Goal: Information Seeking & Learning: Learn about a topic

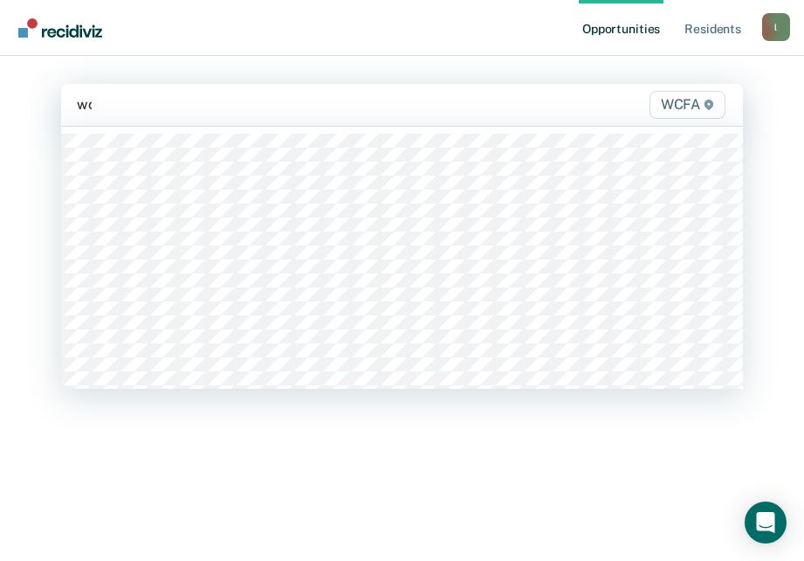
type input "w"
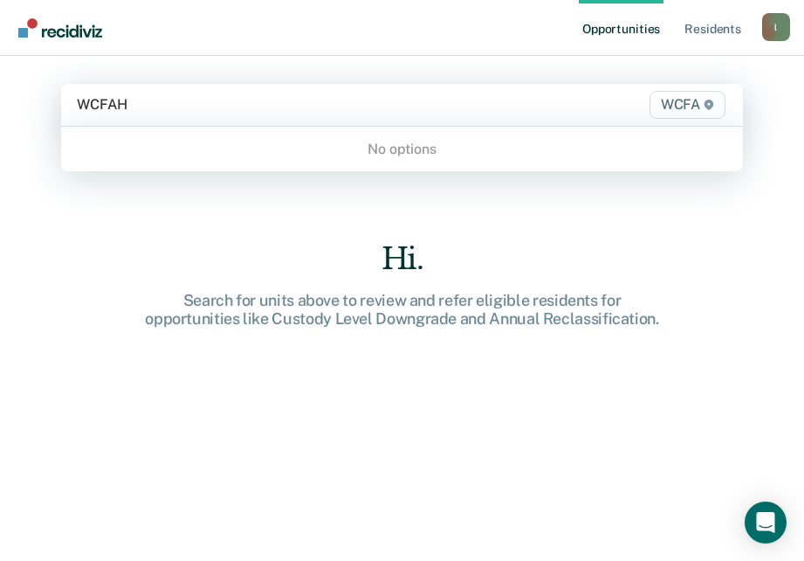
type input "WCFA"
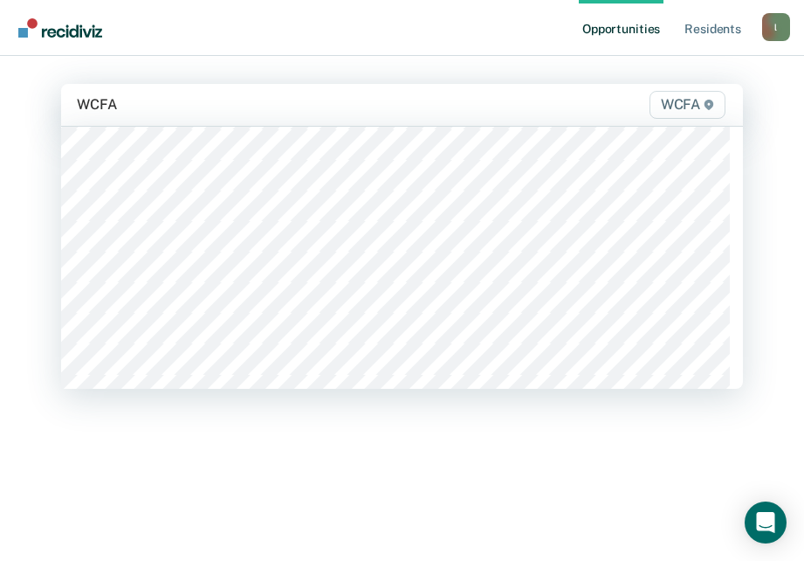
scroll to position [611, 0]
type input "WCF"
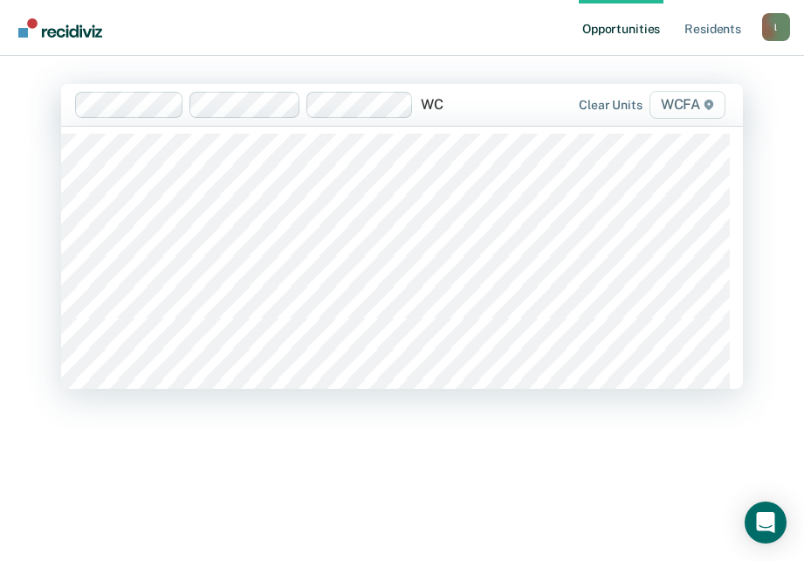
type input "WCF"
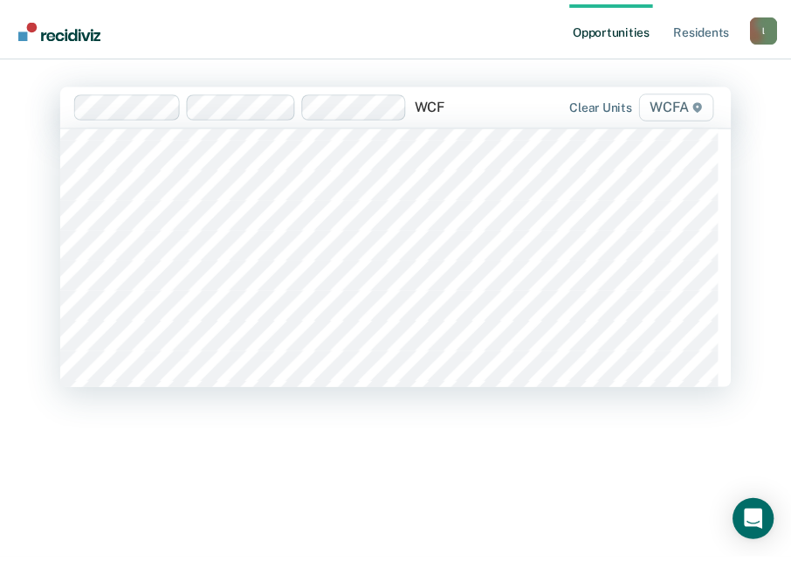
scroll to position [524, 0]
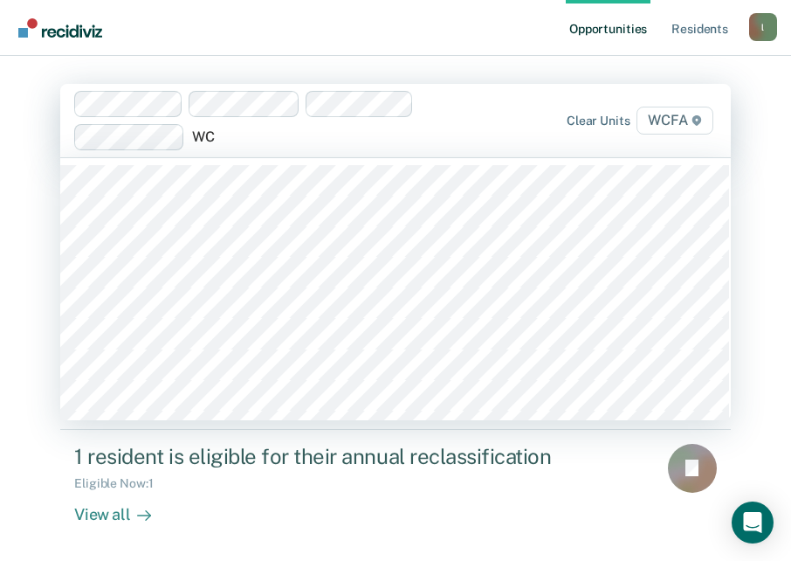
type input "WCF"
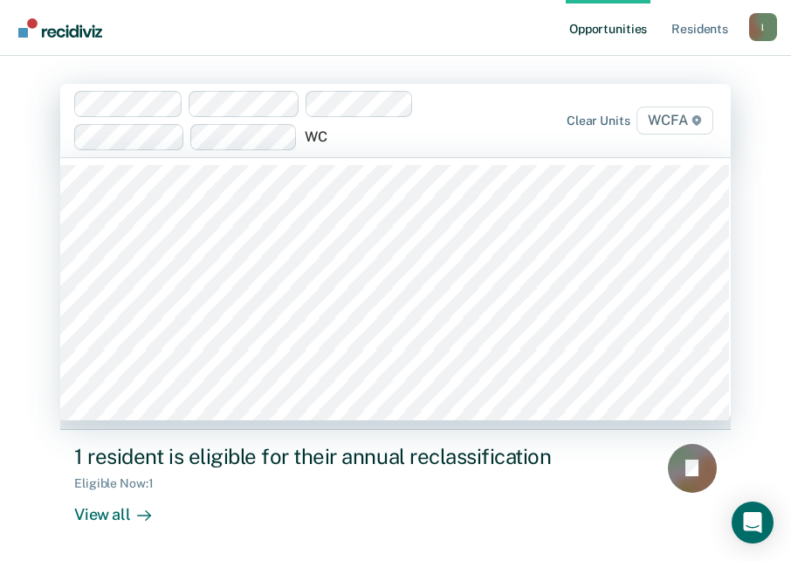
type input "WCF"
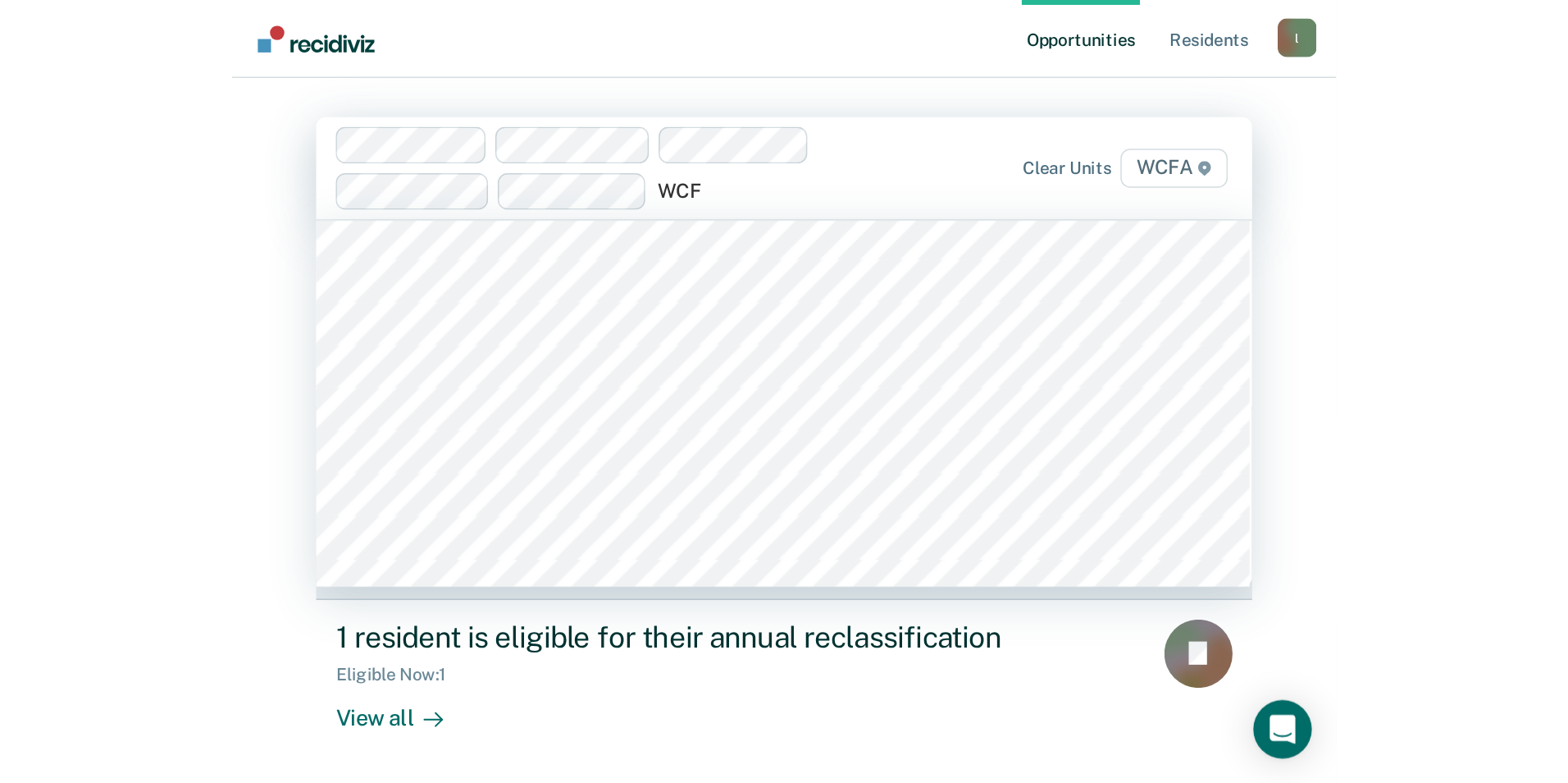
scroll to position [574, 0]
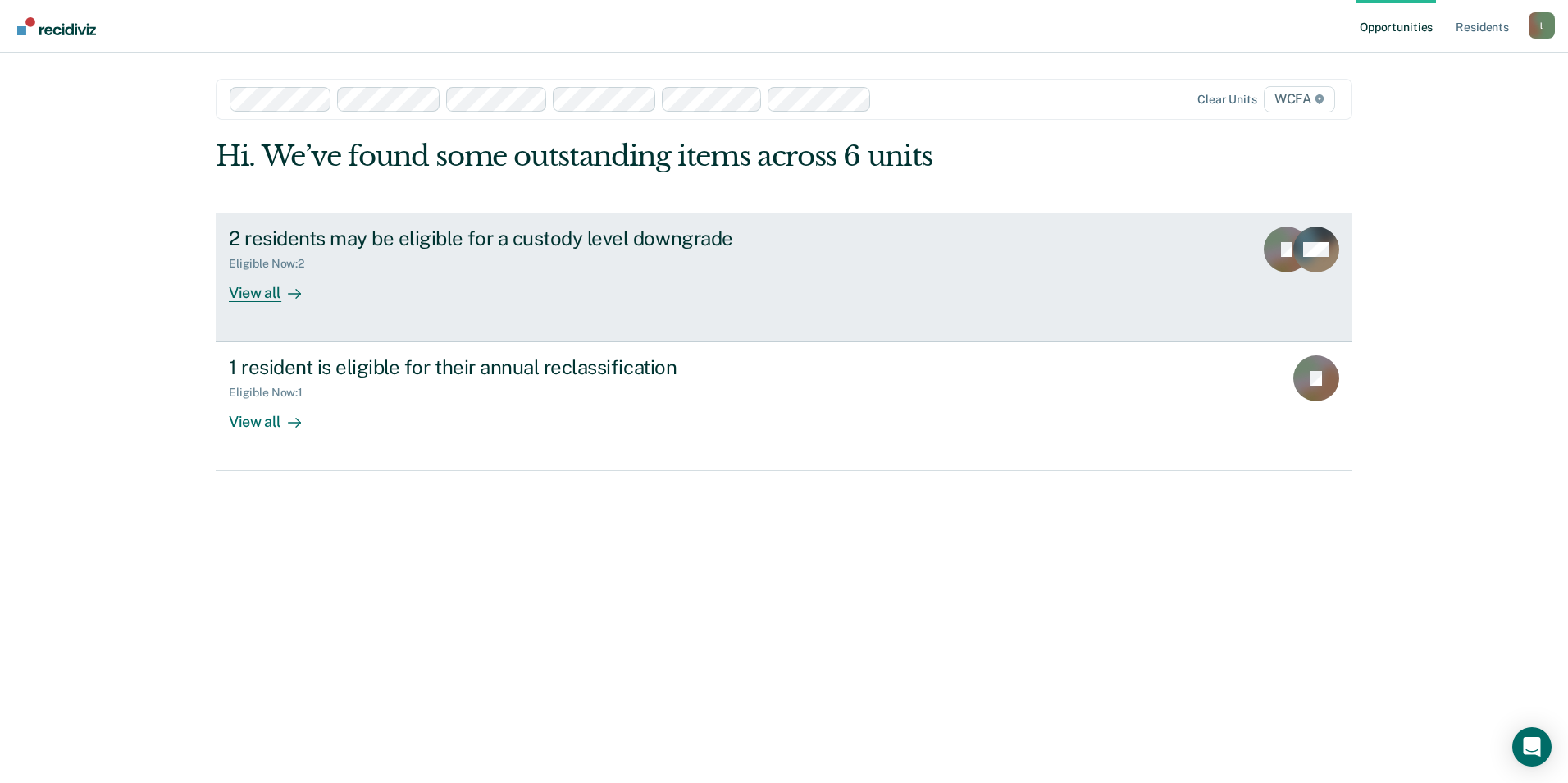
click at [478, 233] on div "2 residents may be eligible for a custody level downgrade" at bounding box center [517, 238] width 576 height 23
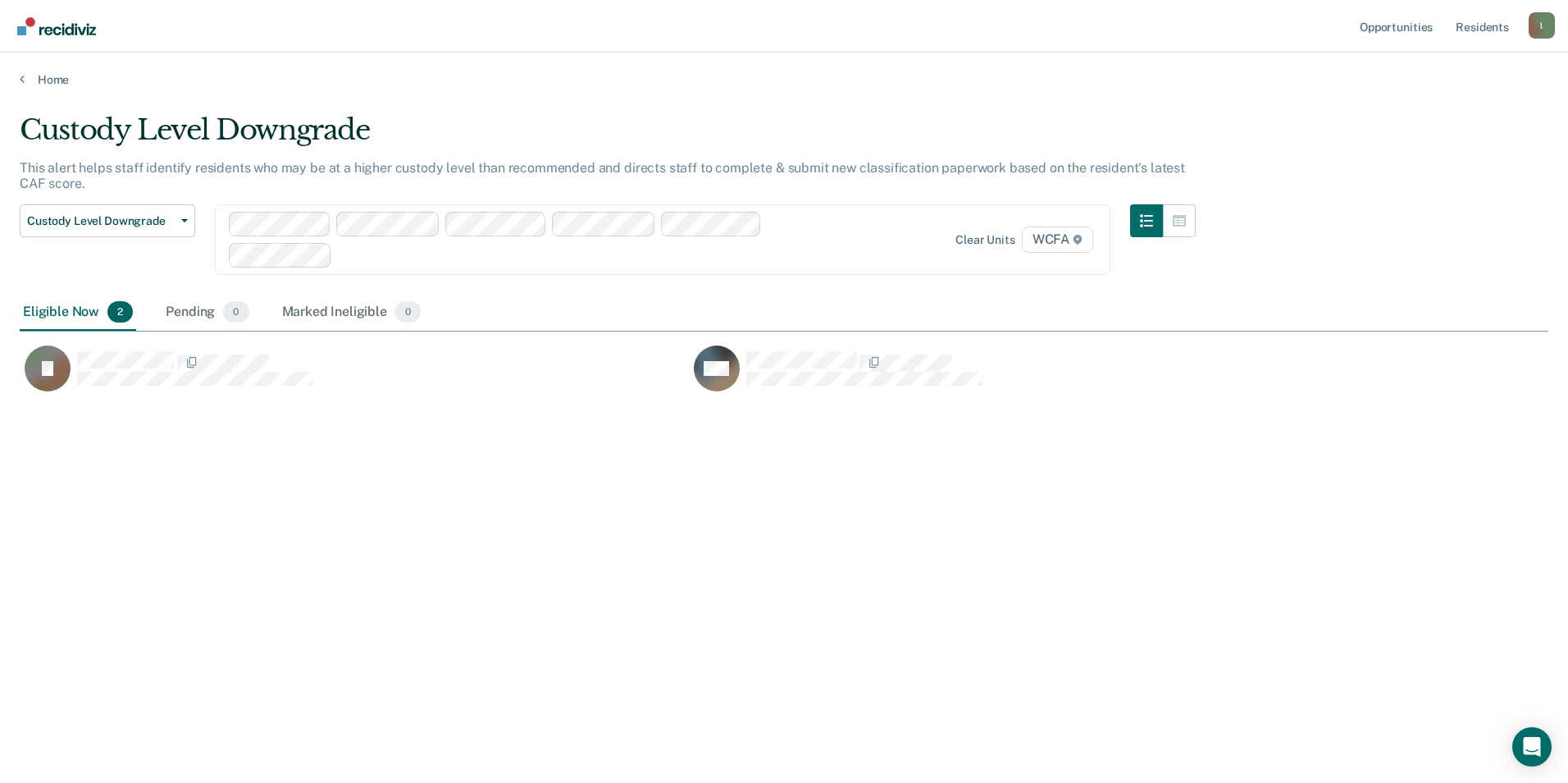
scroll to position [534, 1516]
click at [184, 219] on icon "button" at bounding box center [184, 220] width 7 height 3
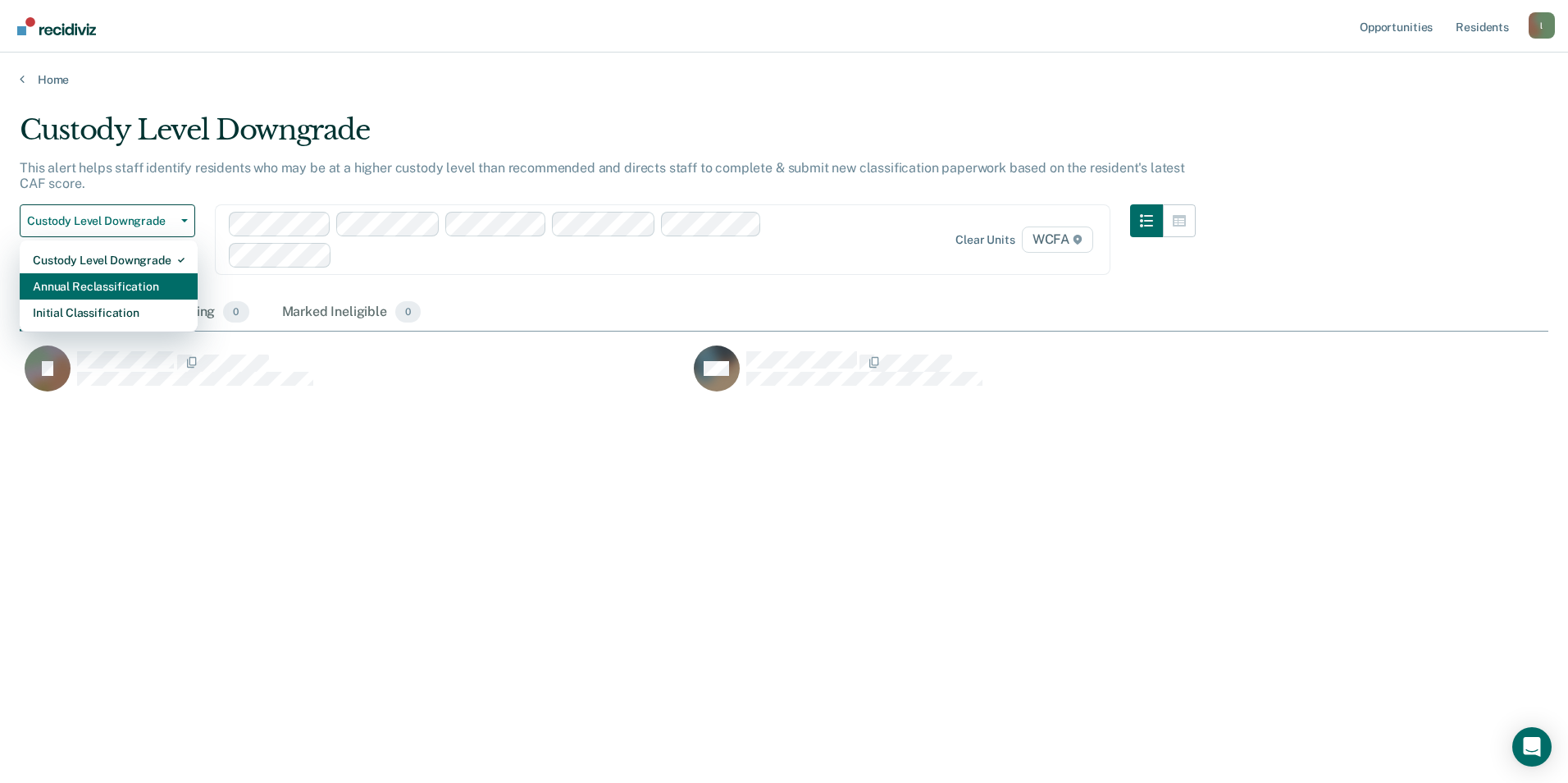
click at [132, 285] on div "Annual Reclassification" at bounding box center [109, 287] width 152 height 26
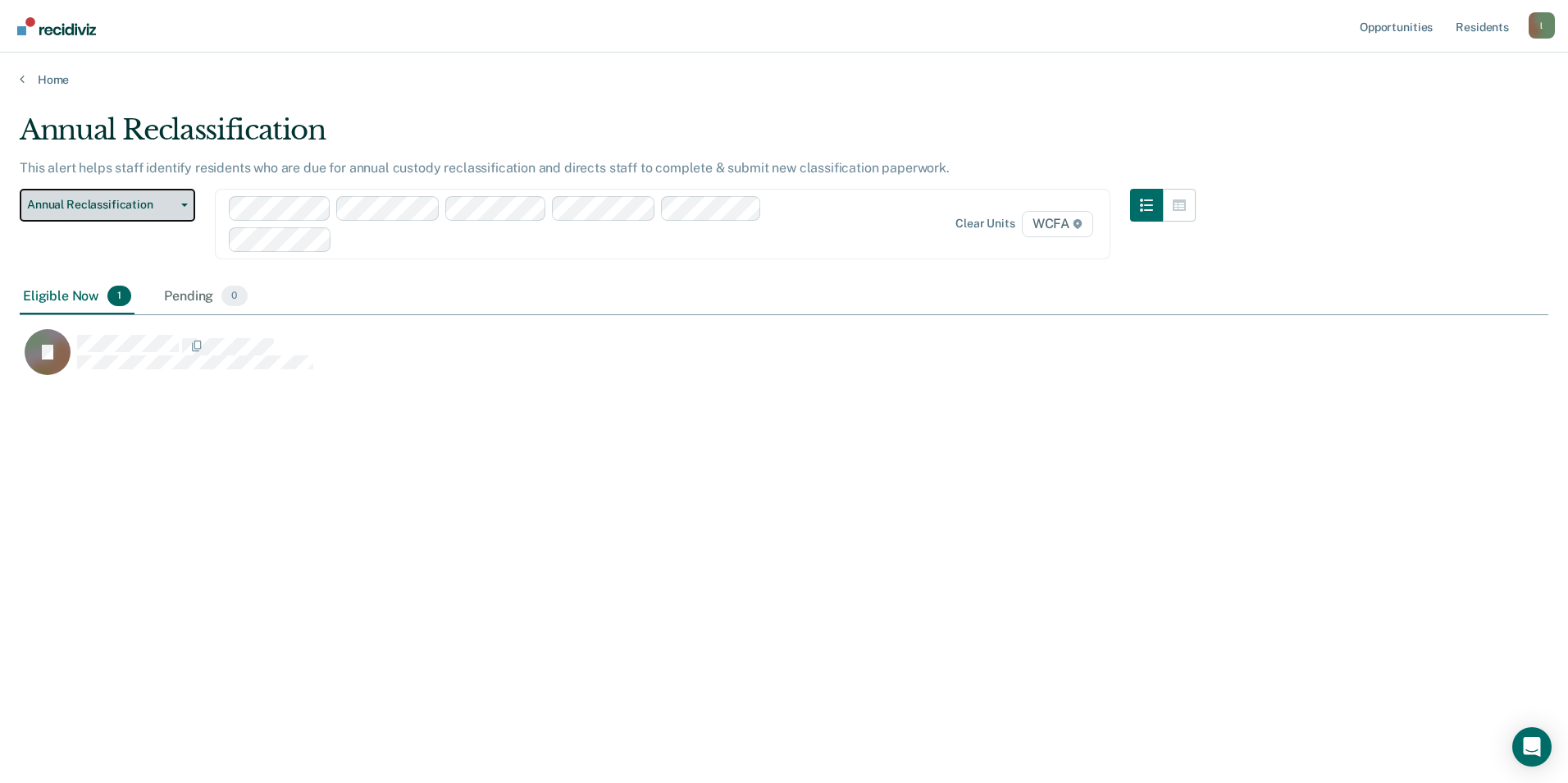
click at [187, 204] on icon "button" at bounding box center [184, 205] width 7 height 3
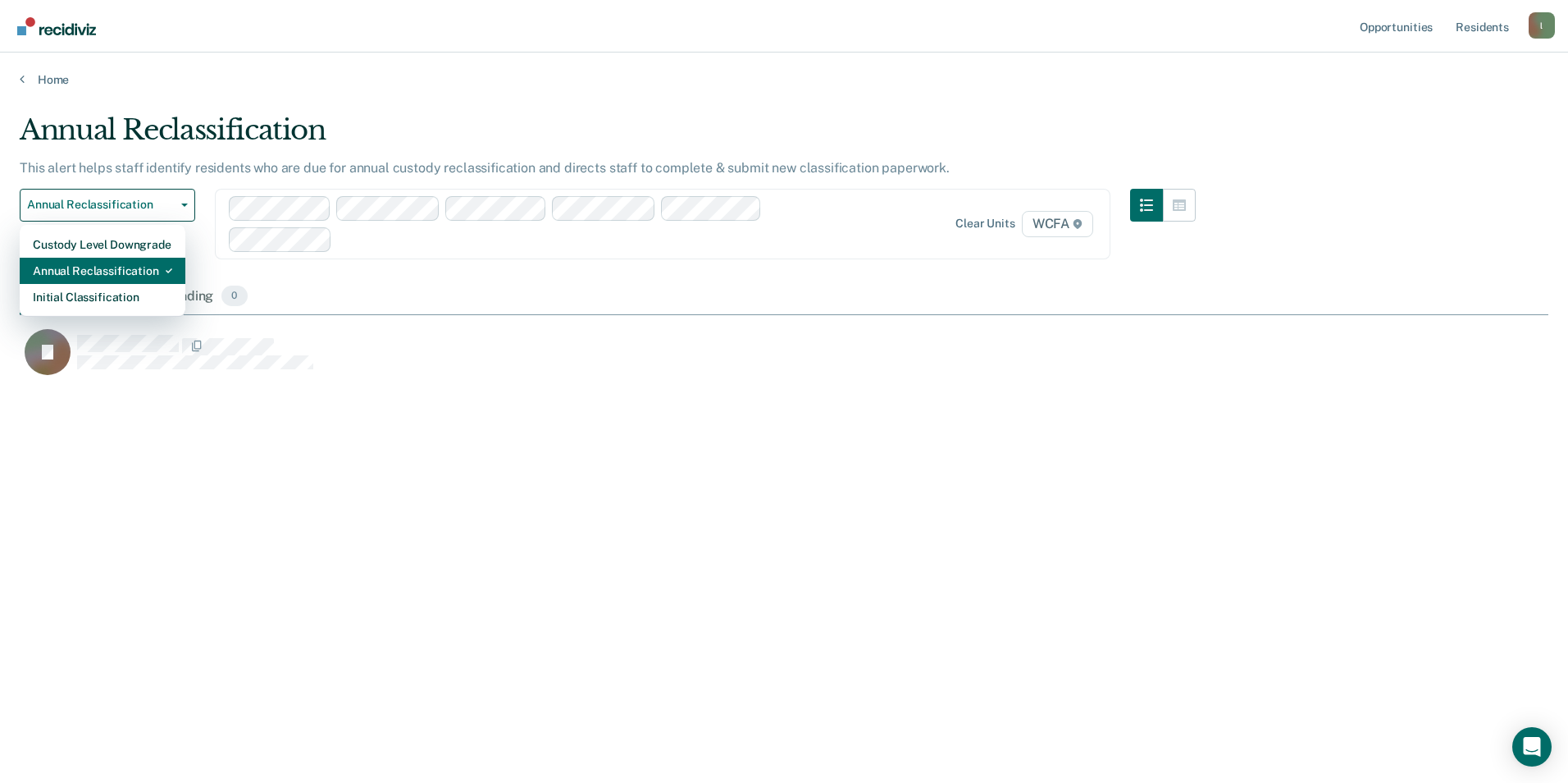
click at [128, 267] on div "Annual Reclassification" at bounding box center [102, 271] width 139 height 26
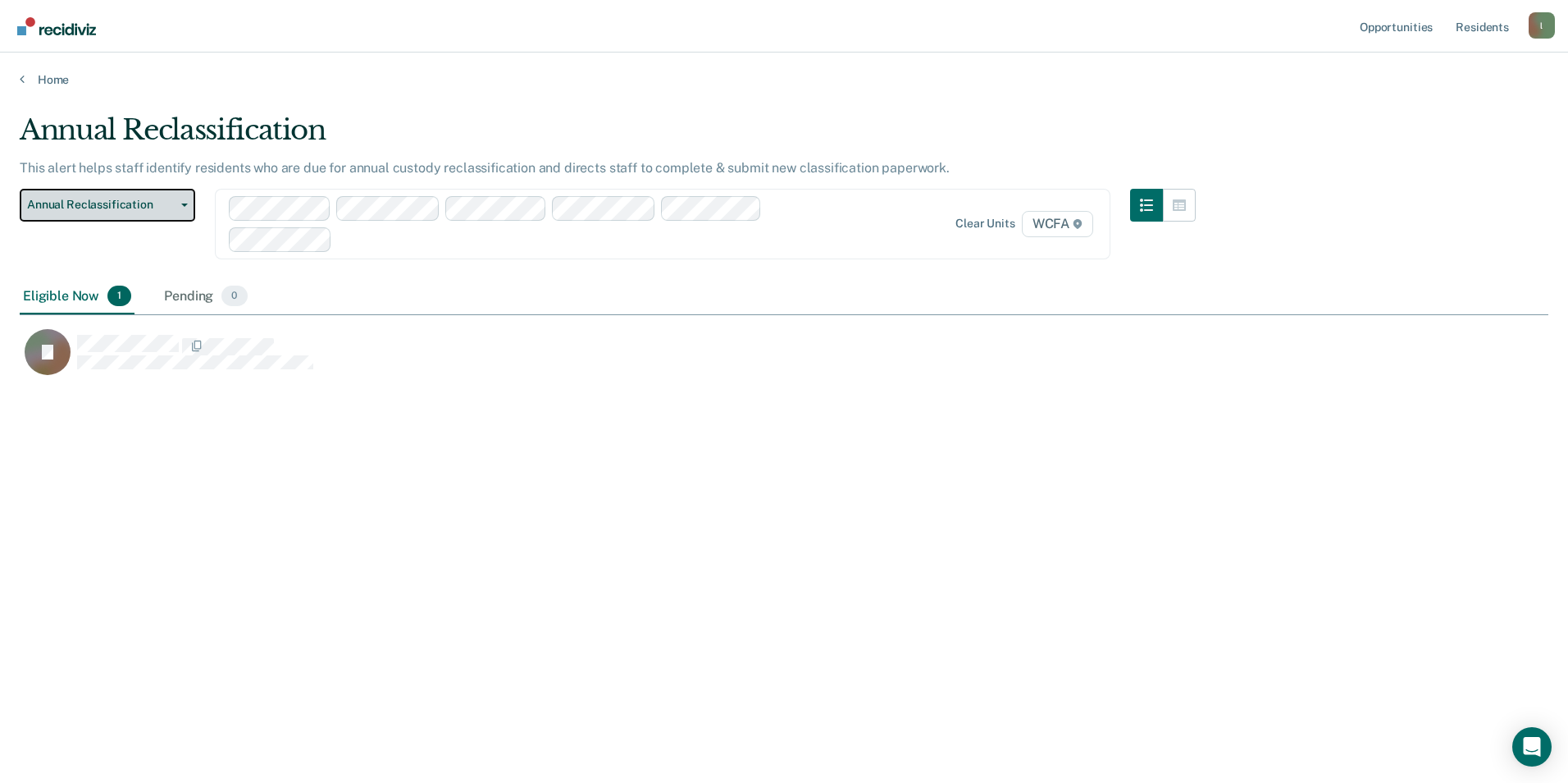
click at [184, 205] on icon "button" at bounding box center [184, 205] width 7 height 3
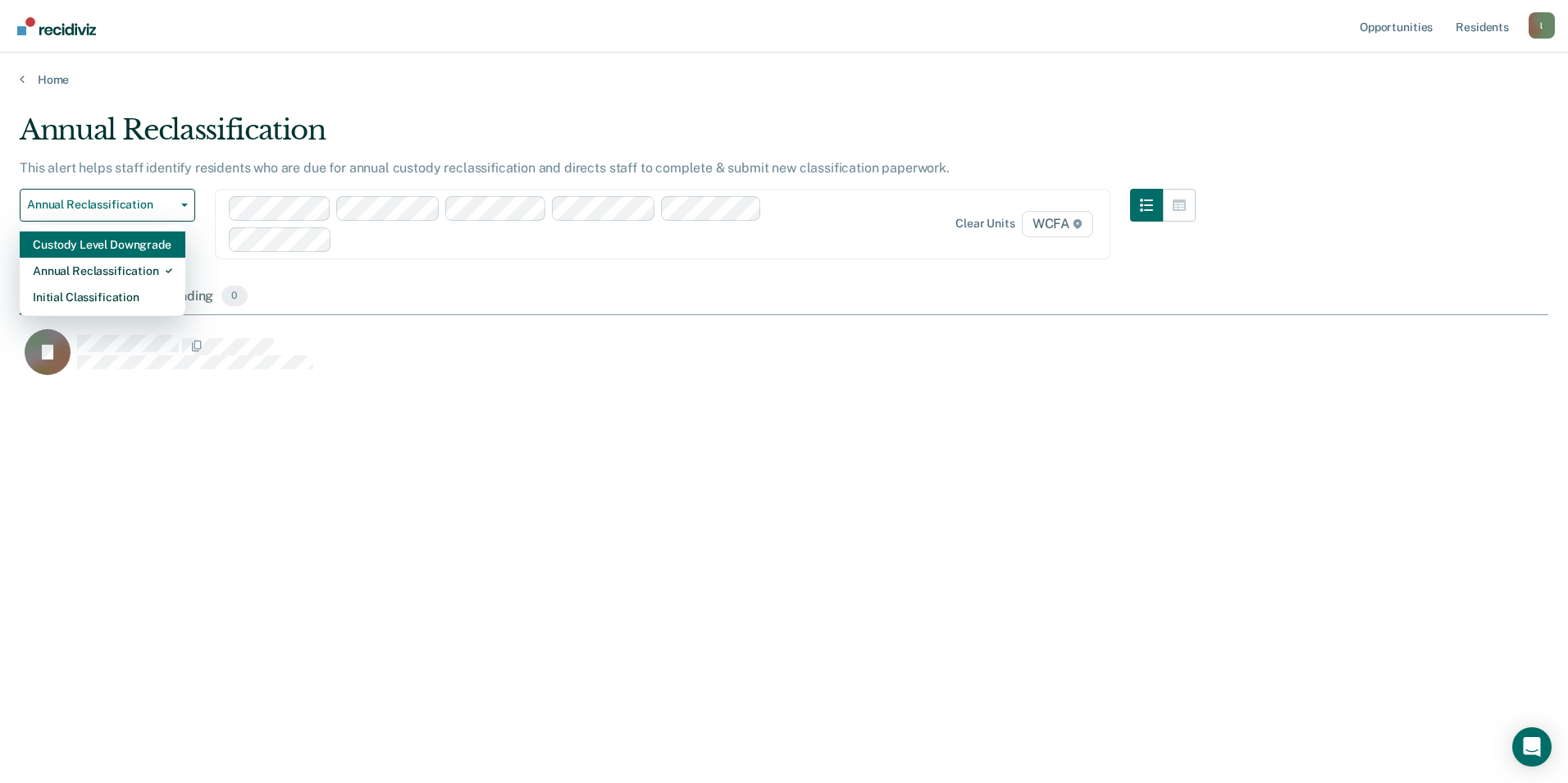
click at [129, 245] on div "Custody Level Downgrade" at bounding box center [102, 244] width 139 height 26
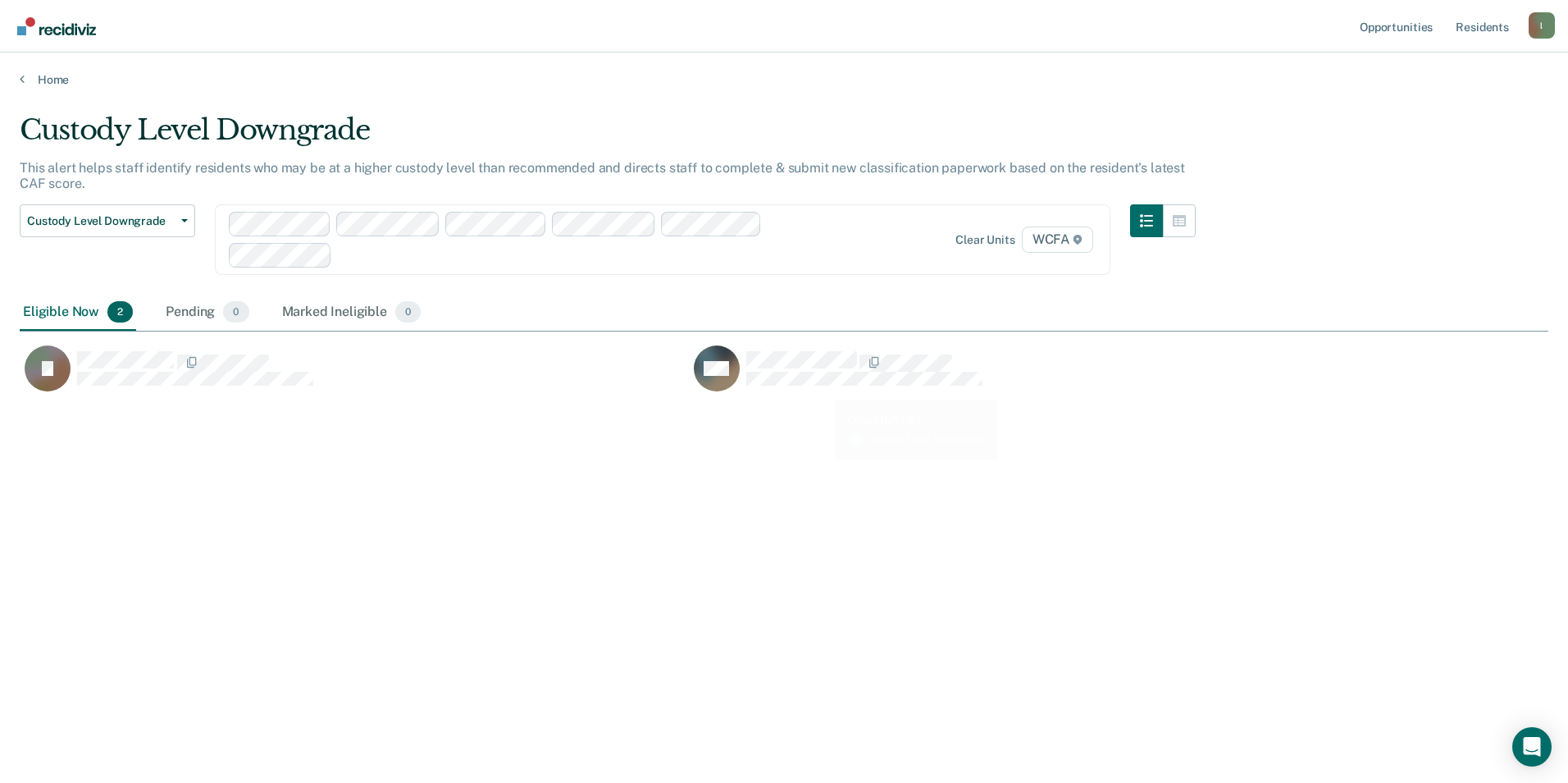
click at [754, 435] on div "Custody Level Downgrade This alert helps staff identify residents who may be at…" at bounding box center [784, 385] width 1529 height 546
click at [184, 223] on button "Custody Level Downgrade" at bounding box center [107, 220] width 176 height 33
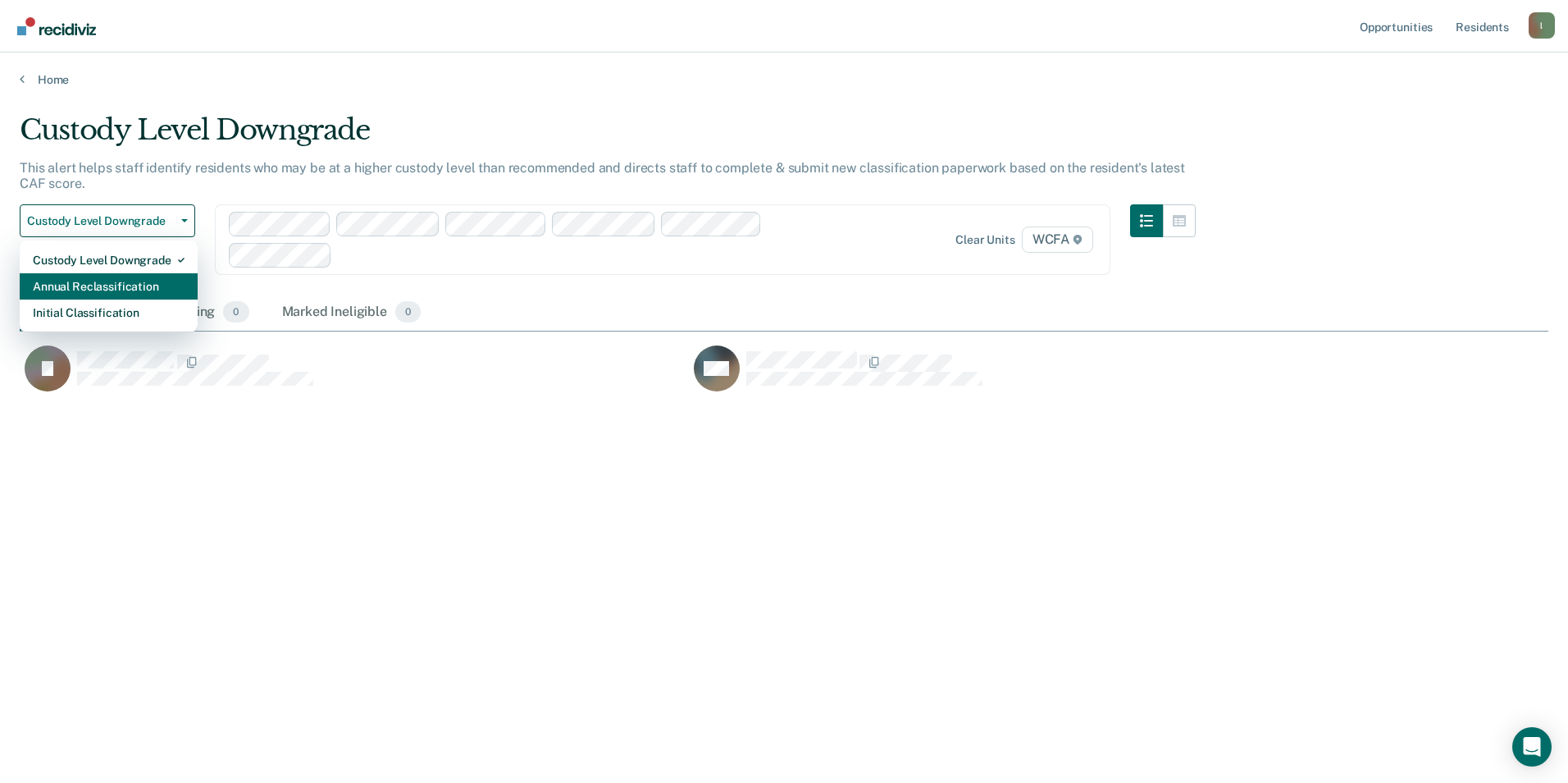
click at [132, 280] on div "Annual Reclassification" at bounding box center [109, 287] width 152 height 26
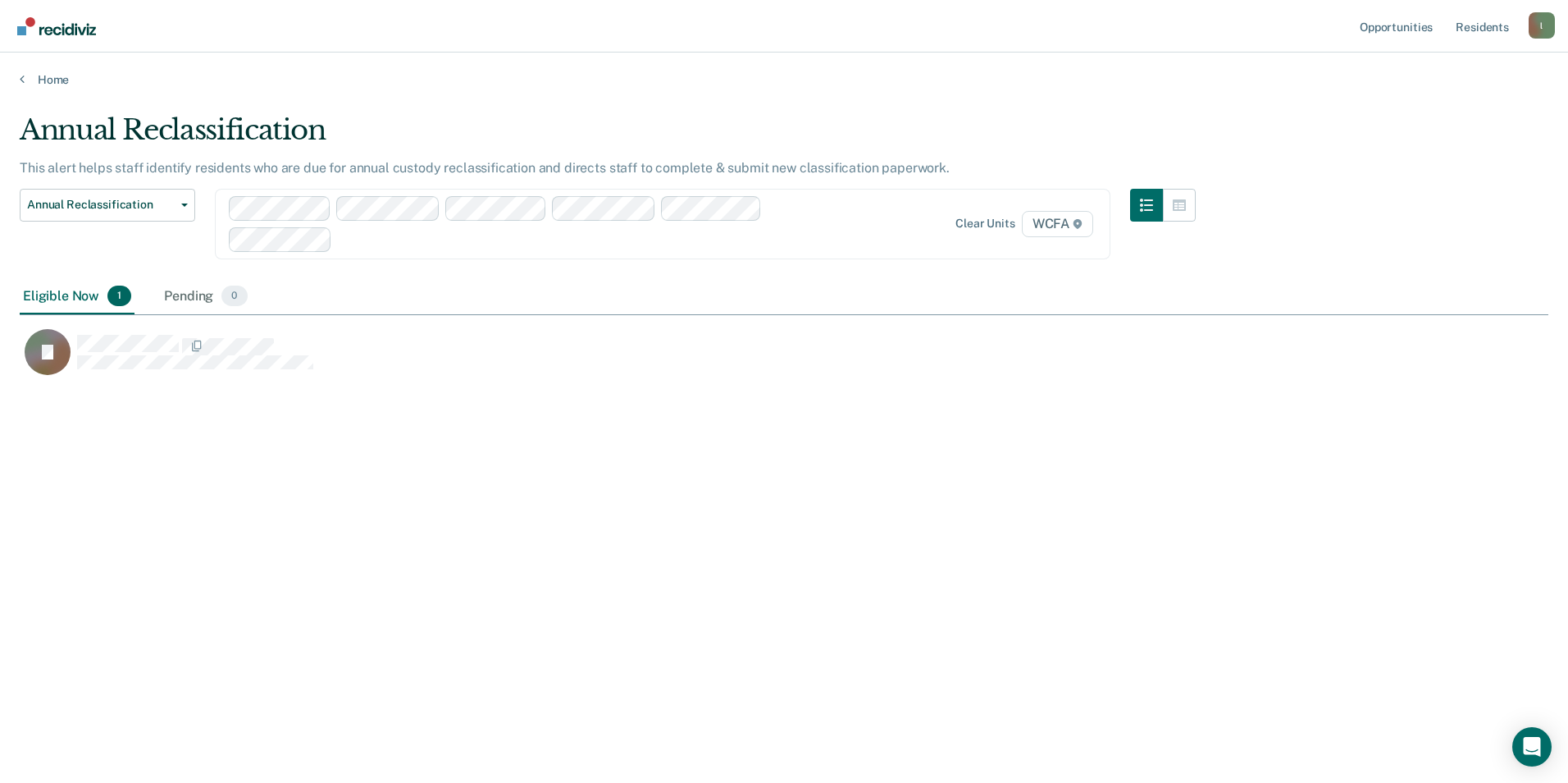
click at [754, 438] on div "Annual Reclassification This alert helps staff identify residents who are due f…" at bounding box center [784, 385] width 1529 height 546
click at [754, 475] on div "Annual Reclassification This alert helps staff identify residents who are due f…" at bounding box center [784, 385] width 1529 height 546
